Goal: Task Accomplishment & Management: Complete application form

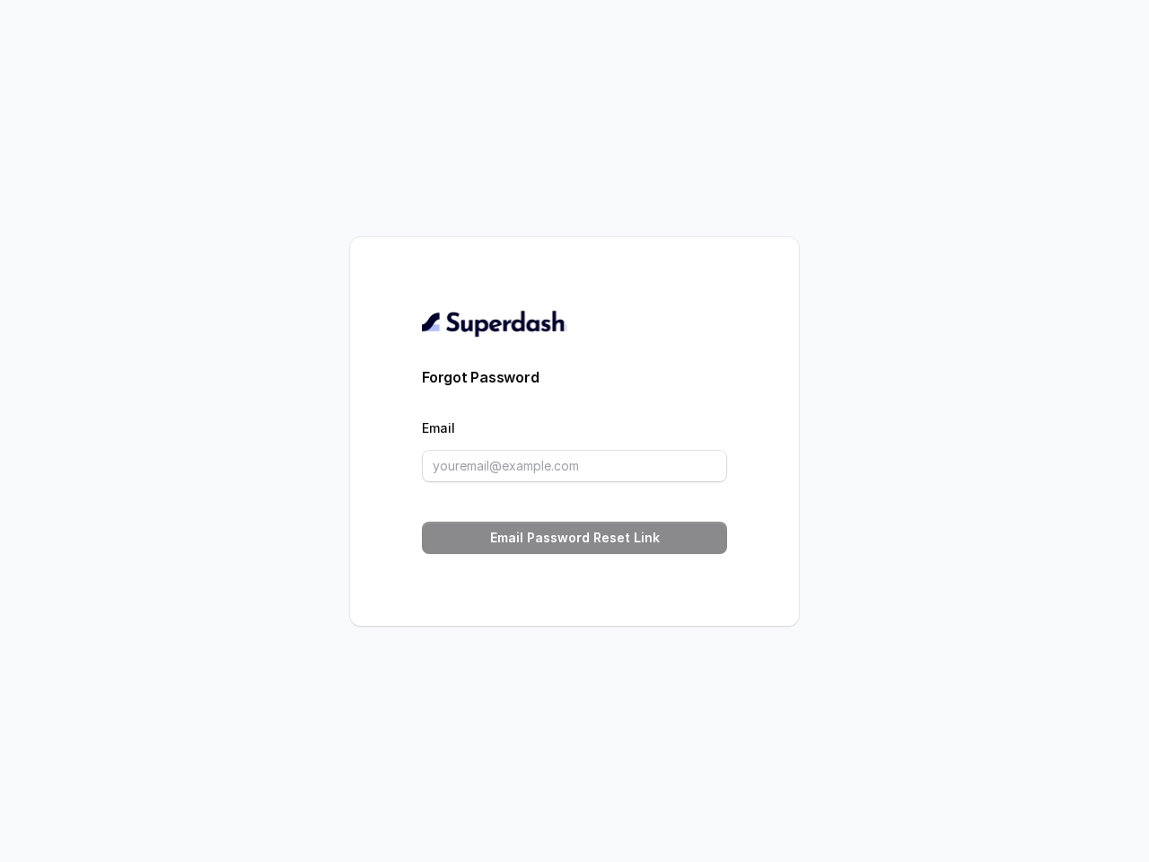
click at [574, 431] on div "Email" at bounding box center [574, 449] width 305 height 66
click at [438, 427] on label "Email" at bounding box center [438, 427] width 33 height 15
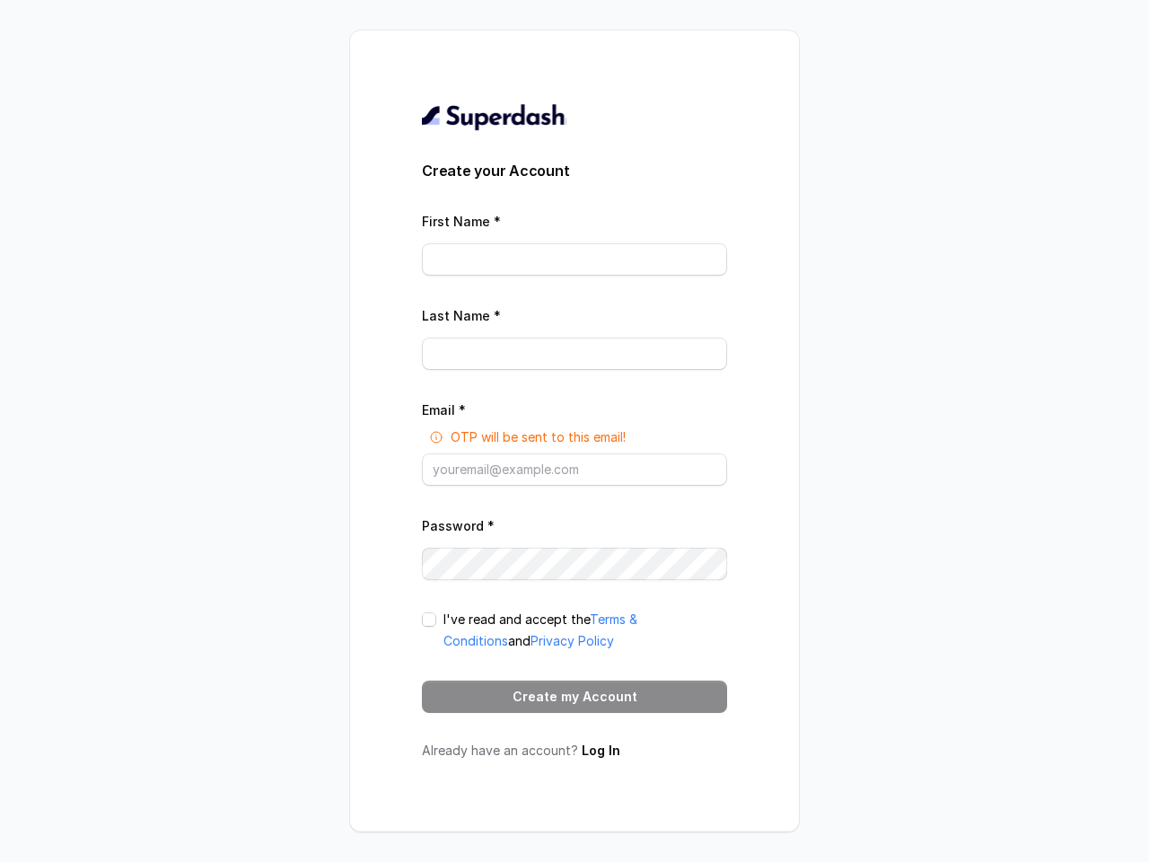
click at [574, 431] on p "OTP will be sent to this email!" at bounding box center [538, 437] width 175 height 18
click at [459, 221] on label "First Name *" at bounding box center [461, 221] width 79 height 15
click at [459, 315] on label "Last Name *" at bounding box center [461, 315] width 79 height 15
click at [443, 409] on label "Email *" at bounding box center [444, 409] width 44 height 15
click at [456, 525] on label "Password *" at bounding box center [458, 525] width 73 height 15
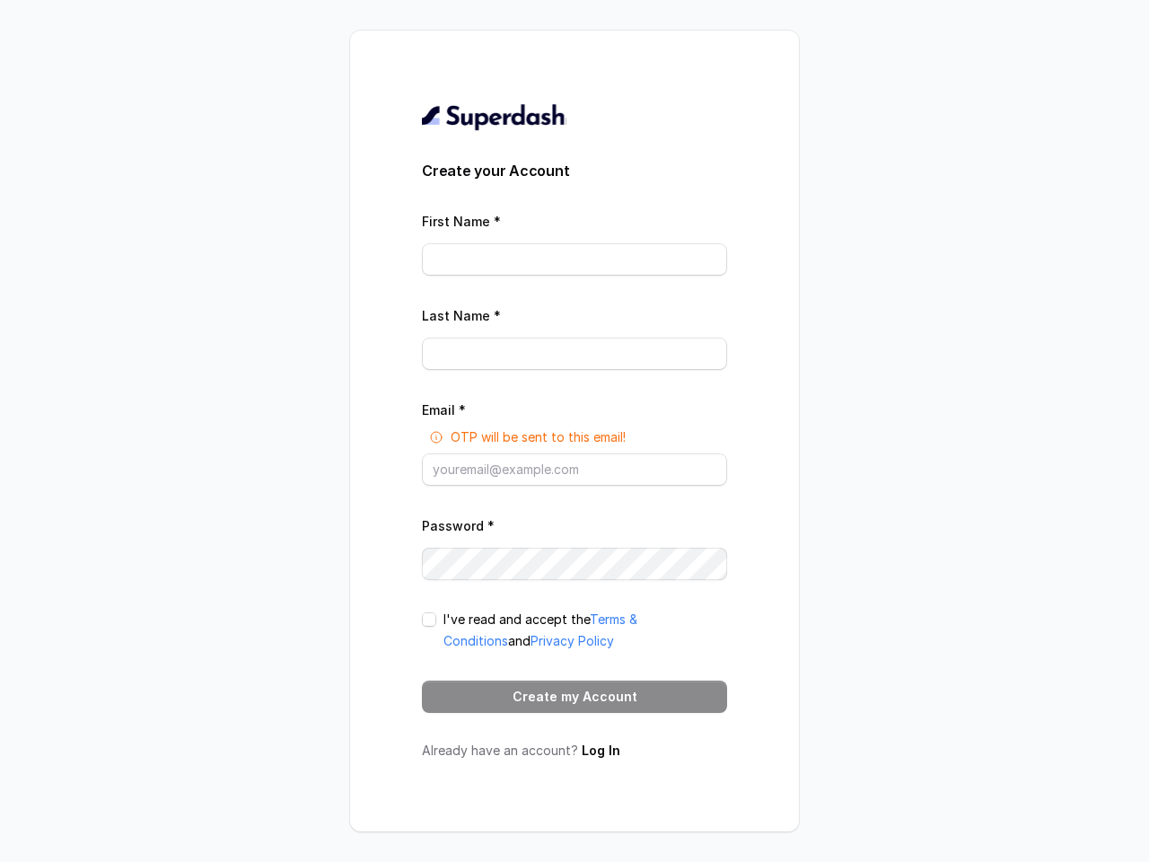
click at [429, 619] on span at bounding box center [429, 619] width 14 height 14
click at [597, 749] on link "Log In" at bounding box center [601, 749] width 39 height 15
